Goal: Transaction & Acquisition: Purchase product/service

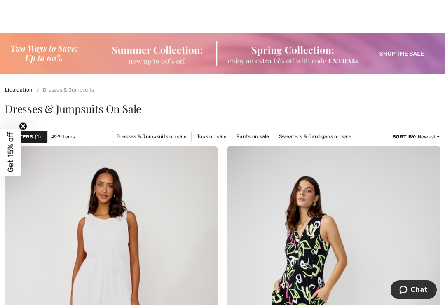
click at [19, 138] on div "Get 15% off Close teaser" at bounding box center [10, 152] width 21 height 47
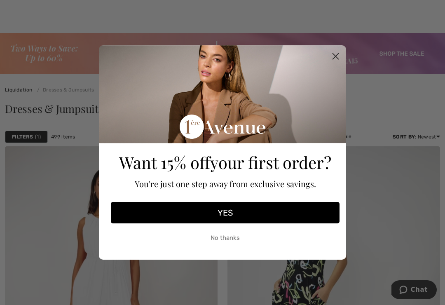
click at [334, 61] on circle "Close dialog" at bounding box center [336, 56] width 14 height 14
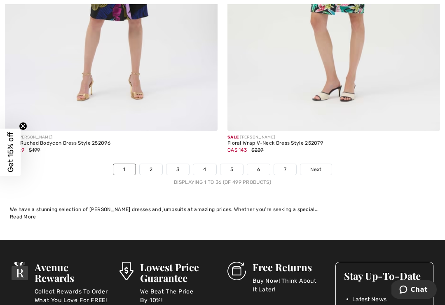
scroll to position [6639, 0]
click at [150, 164] on link "2" at bounding box center [151, 169] width 23 height 11
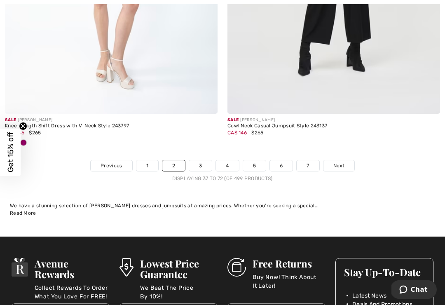
scroll to position [6540, 0]
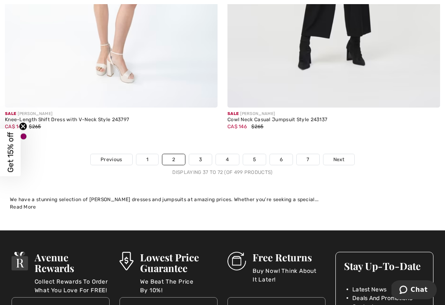
click at [197, 159] on link "3" at bounding box center [200, 159] width 23 height 11
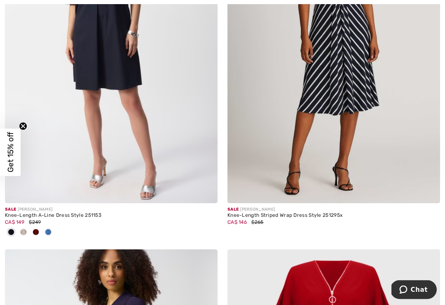
scroll to position [3961, 0]
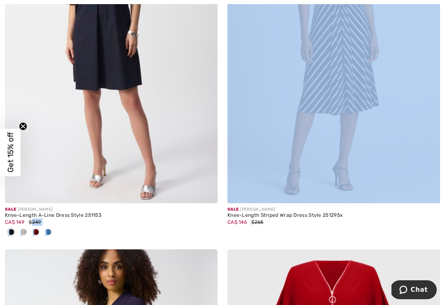
click at [260, 213] on div "Knee-Length Striped Wrap Dress Style 251295x" at bounding box center [333, 216] width 213 height 6
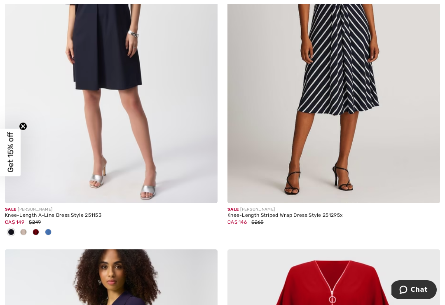
click at [294, 105] on img at bounding box center [333, 43] width 213 height 319
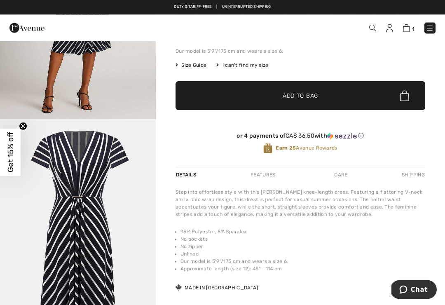
scroll to position [155, 0]
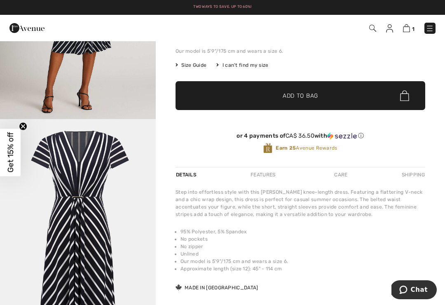
click at [5, 187] on img "2 / 2" at bounding box center [78, 236] width 156 height 234
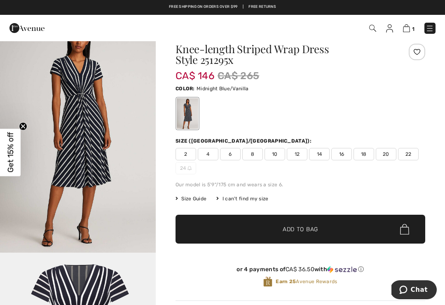
scroll to position [19, 0]
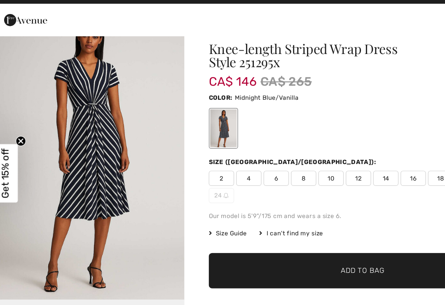
click at [70, 132] on img "1 / 2" at bounding box center [78, 138] width 156 height 234
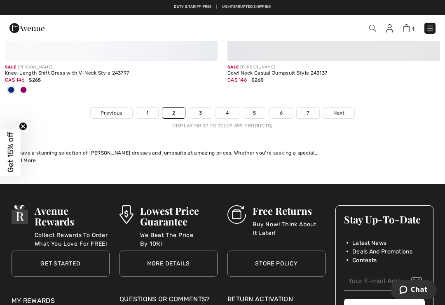
scroll to position [6553, 0]
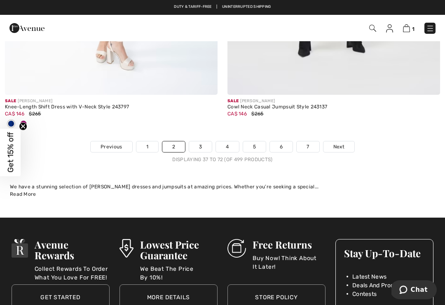
click at [203, 141] on link "3" at bounding box center [200, 146] width 23 height 11
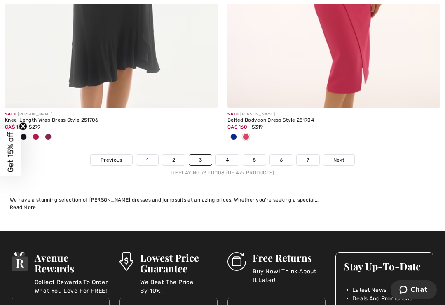
scroll to position [6704, 0]
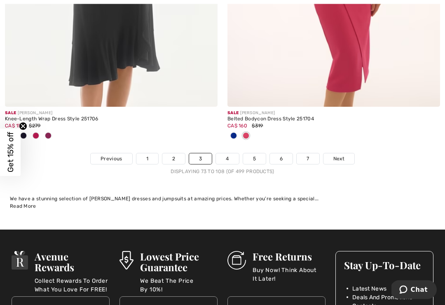
click at [224, 154] on link "4" at bounding box center [227, 159] width 23 height 11
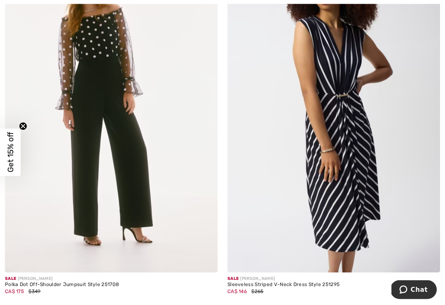
scroll to position [565, 0]
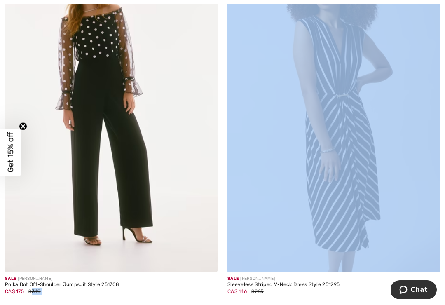
click at [383, 166] on img at bounding box center [333, 112] width 213 height 319
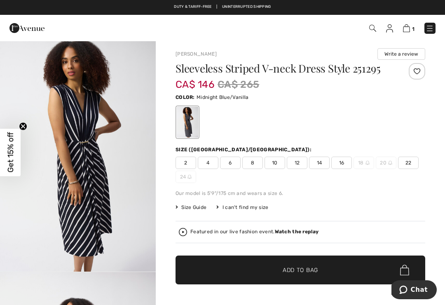
click at [24, 257] on img "1 / 5" at bounding box center [78, 154] width 156 height 233
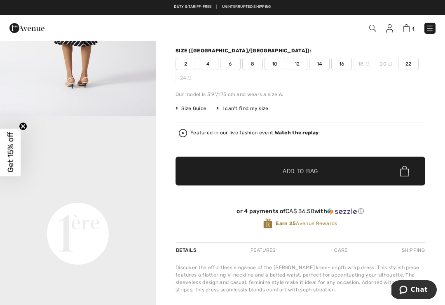
scroll to position [232, 0]
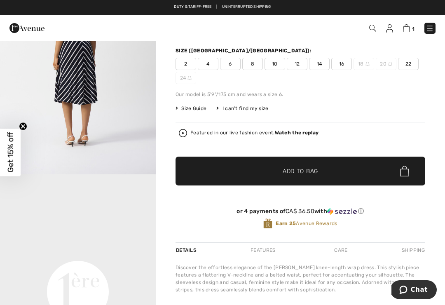
click at [285, 133] on strong "Watch the replay" at bounding box center [297, 133] width 44 height 6
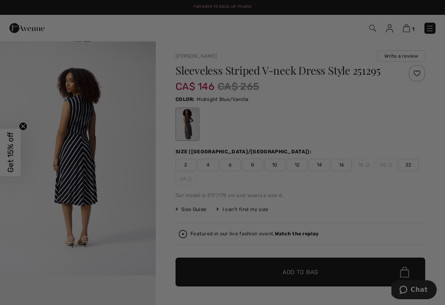
scroll to position [0, 0]
